Goal: Transaction & Acquisition: Purchase product/service

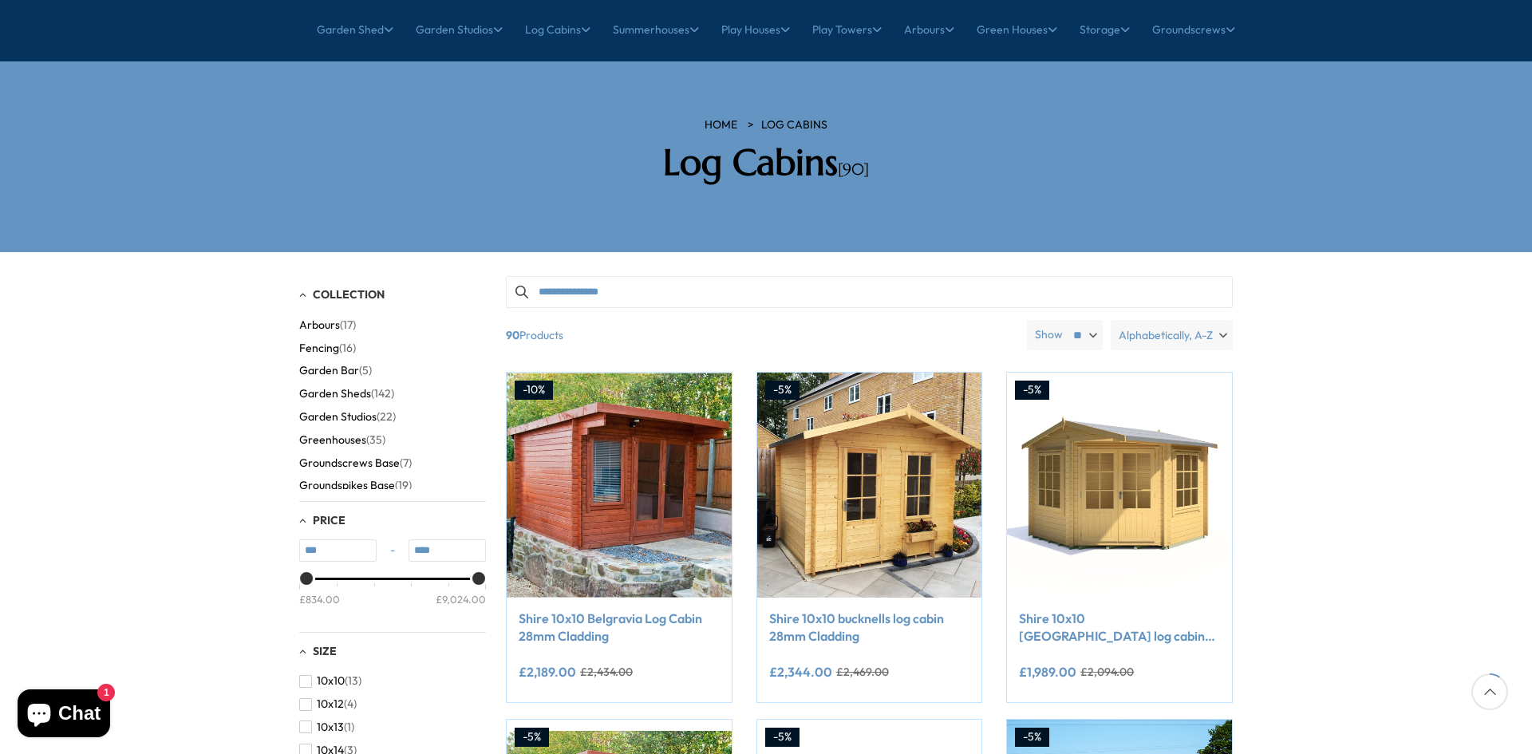
scroll to position [170, 0]
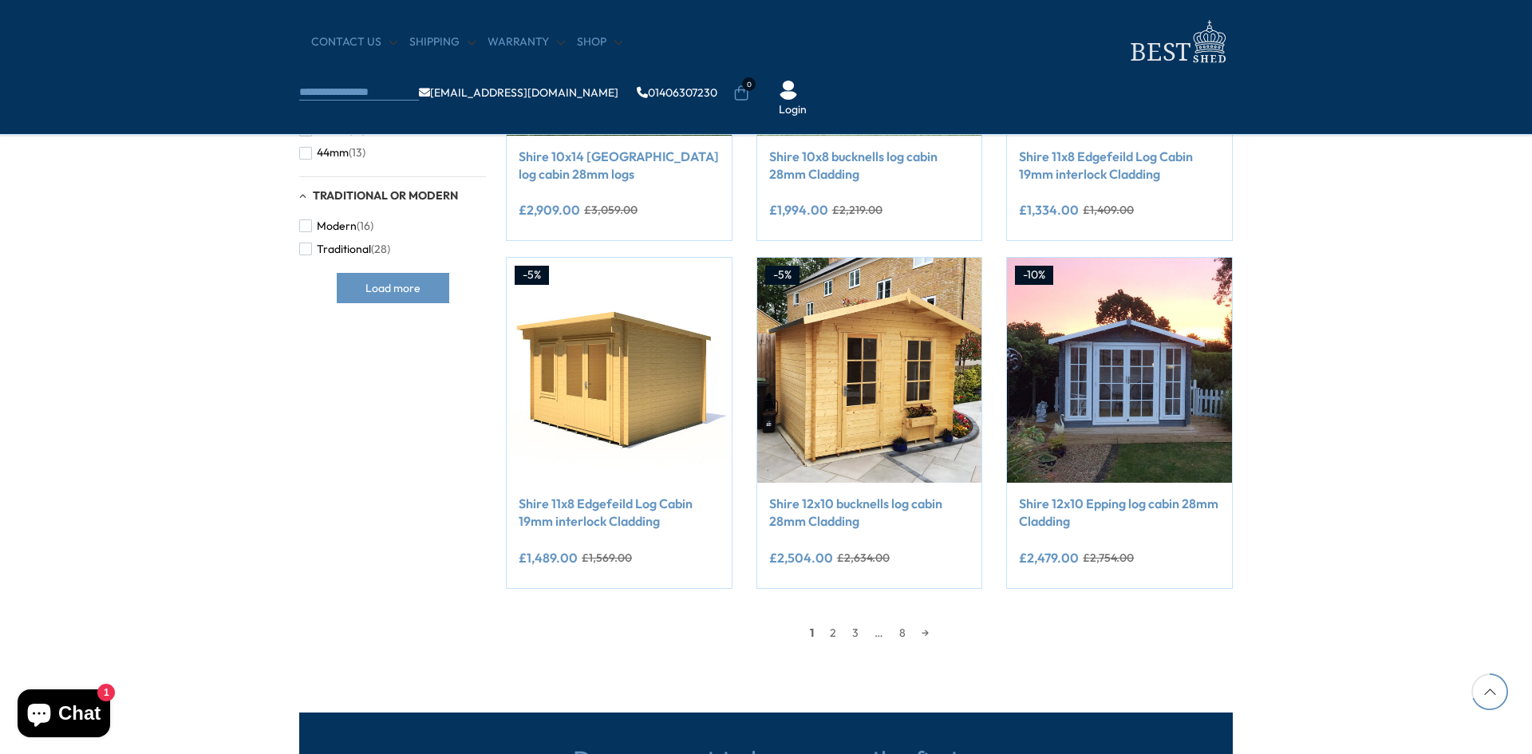
scroll to position [1194, 0]
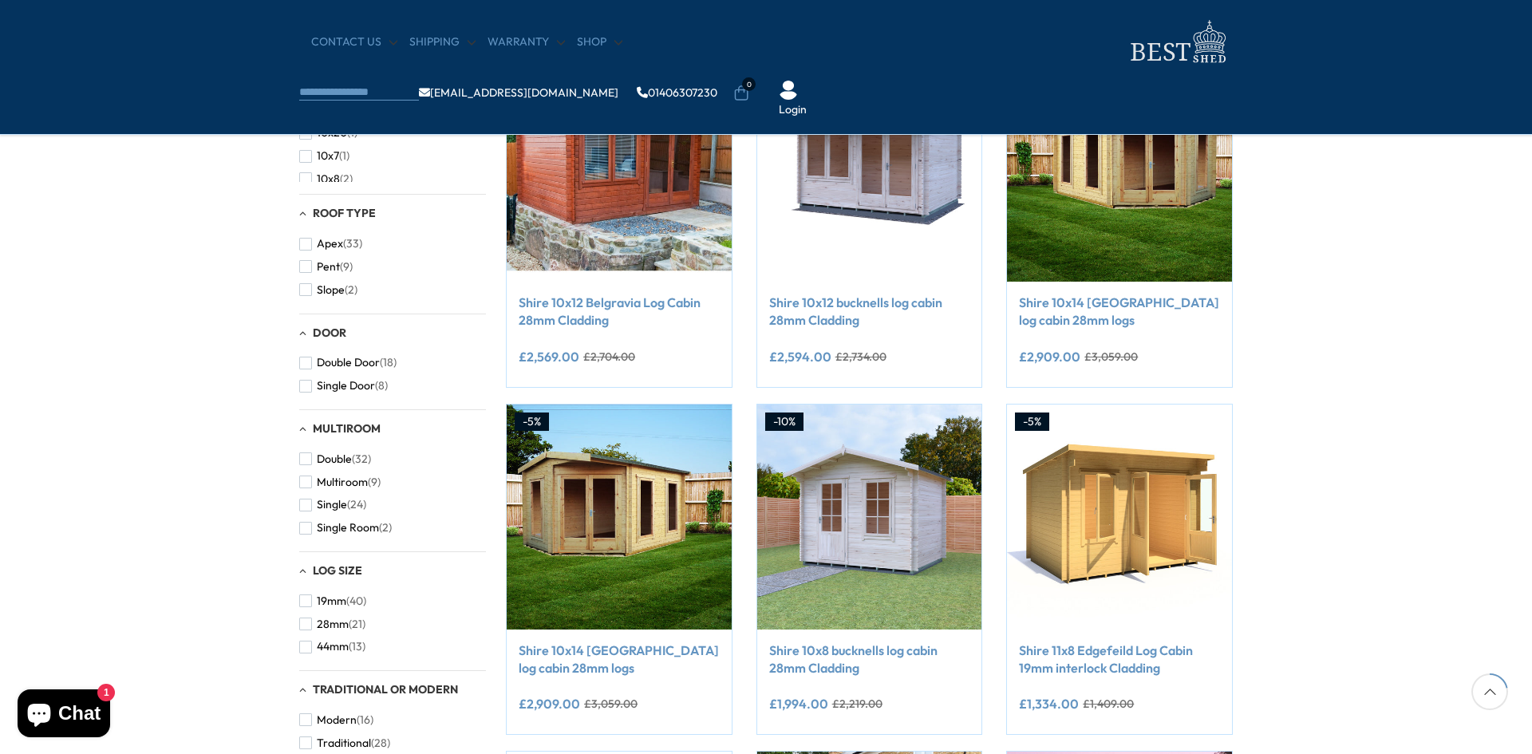
scroll to position [701, 0]
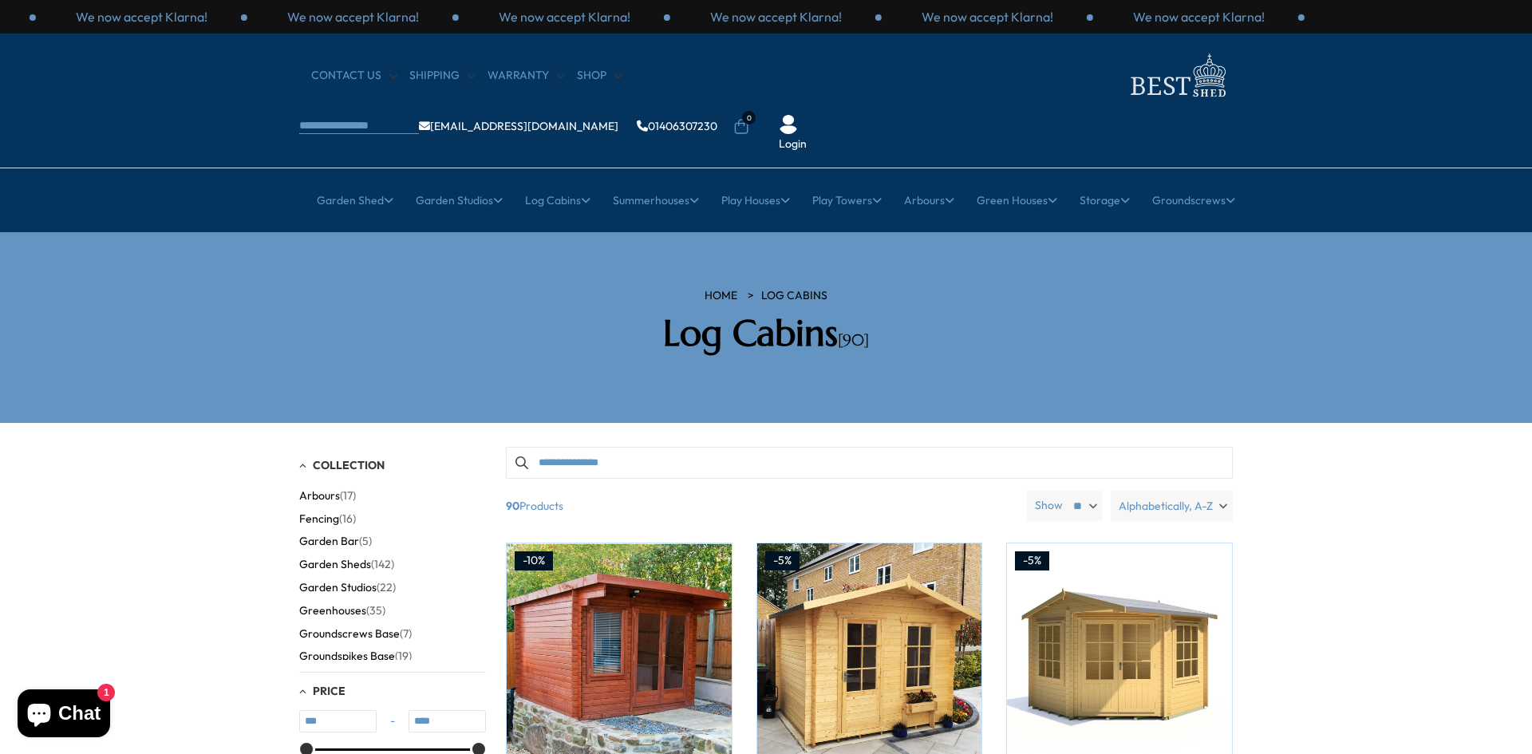
click at [729, 288] on link "HOME" at bounding box center [721, 296] width 33 height 16
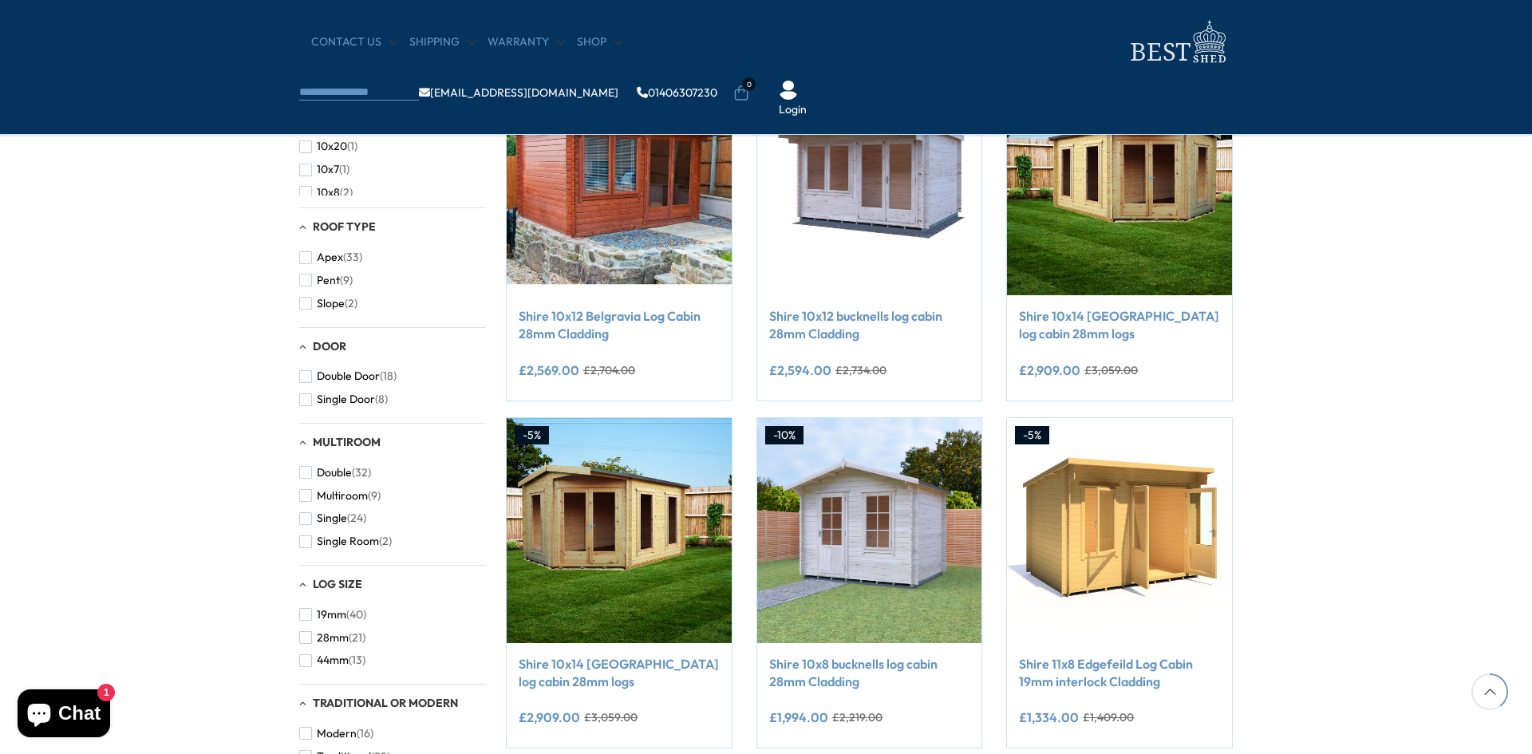
scroll to position [686, 0]
